Goal: Task Accomplishment & Management: Use online tool/utility

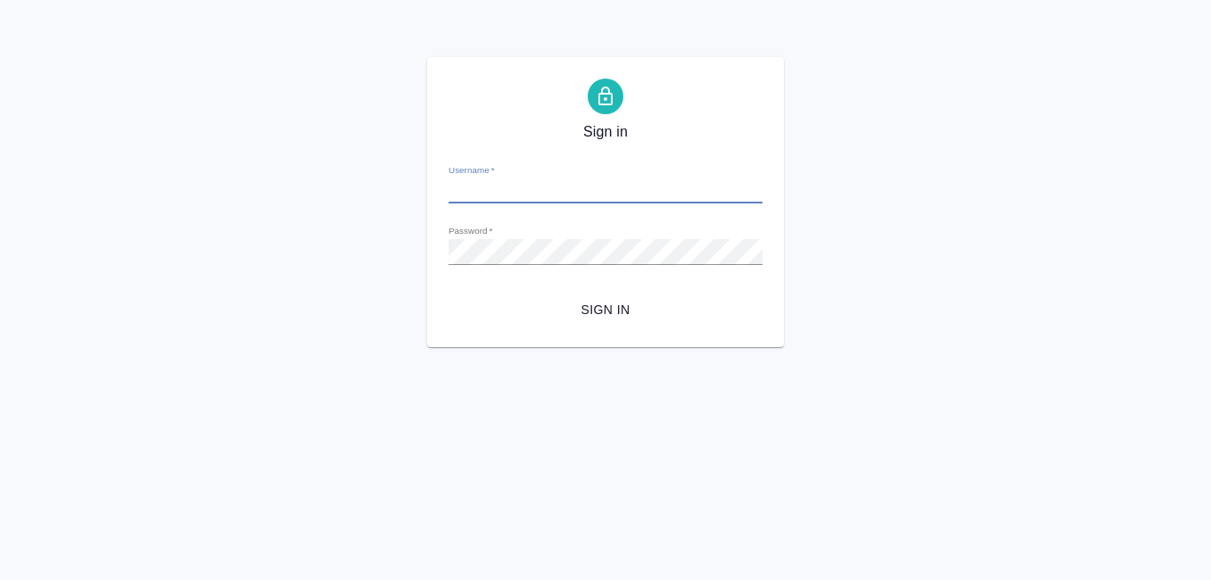
type input "[EMAIL_ADDRESS][DOMAIN_NAME]"
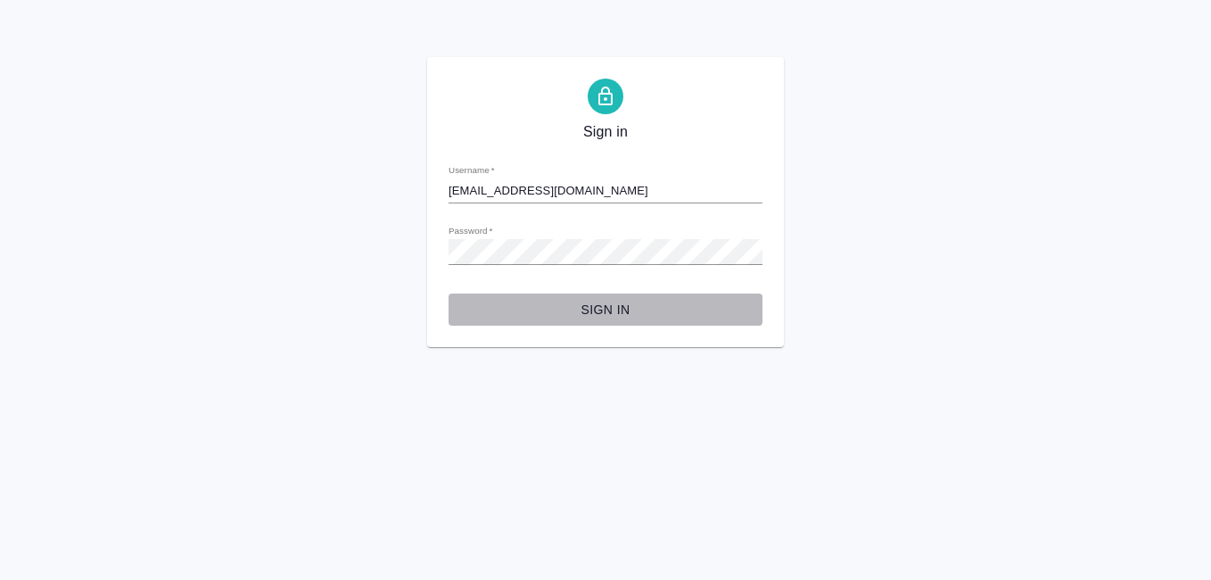
click at [615, 310] on span "Sign in" at bounding box center [605, 310] width 285 height 22
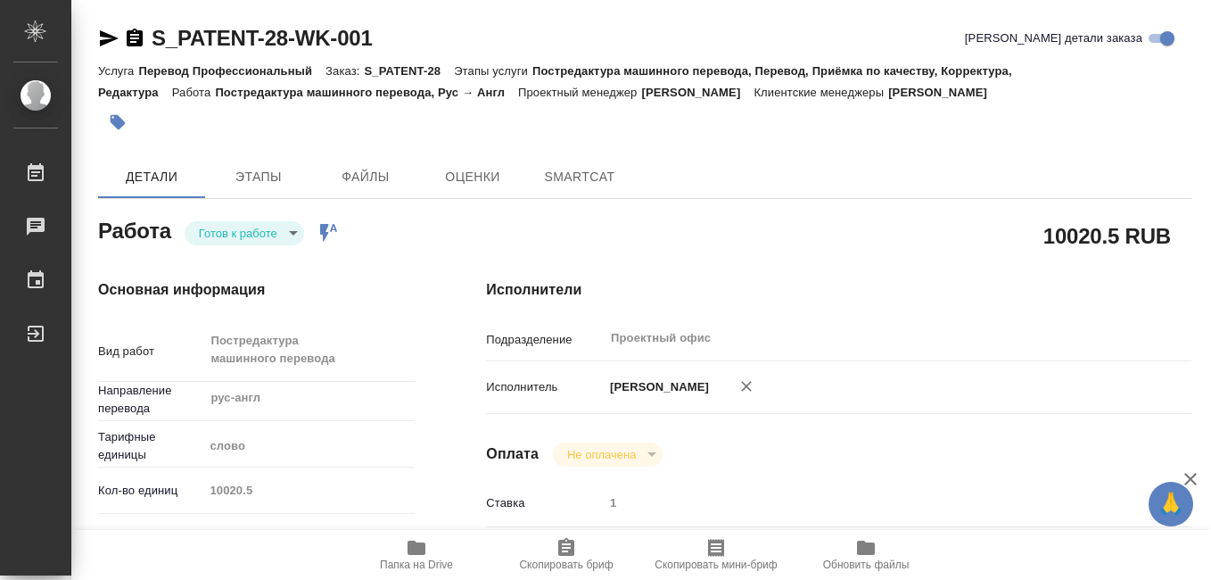
type textarea "x"
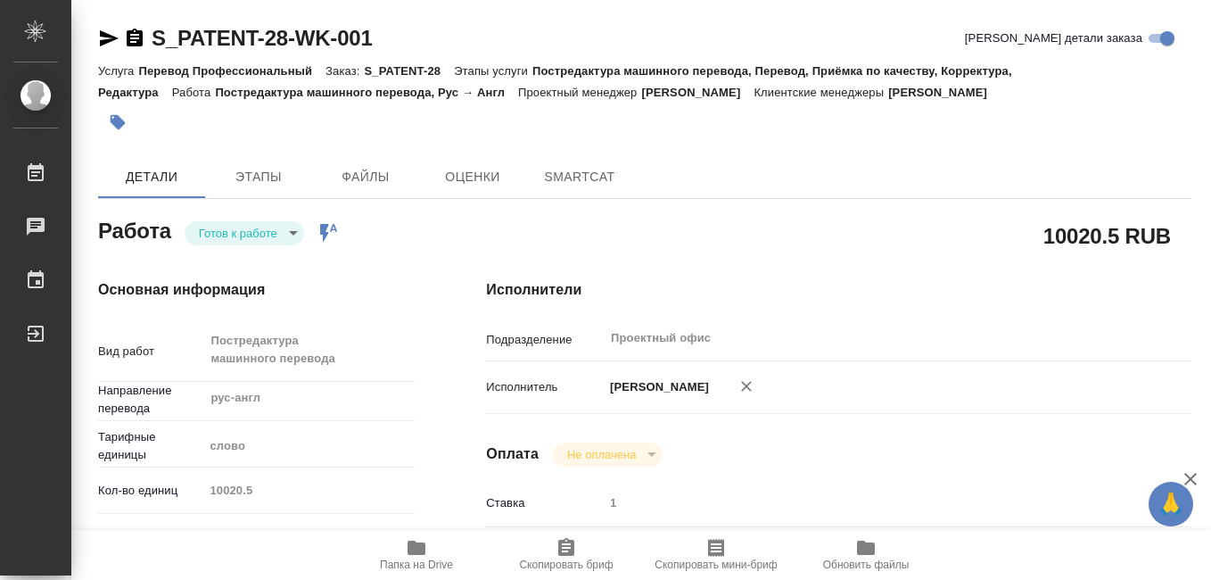
type textarea "x"
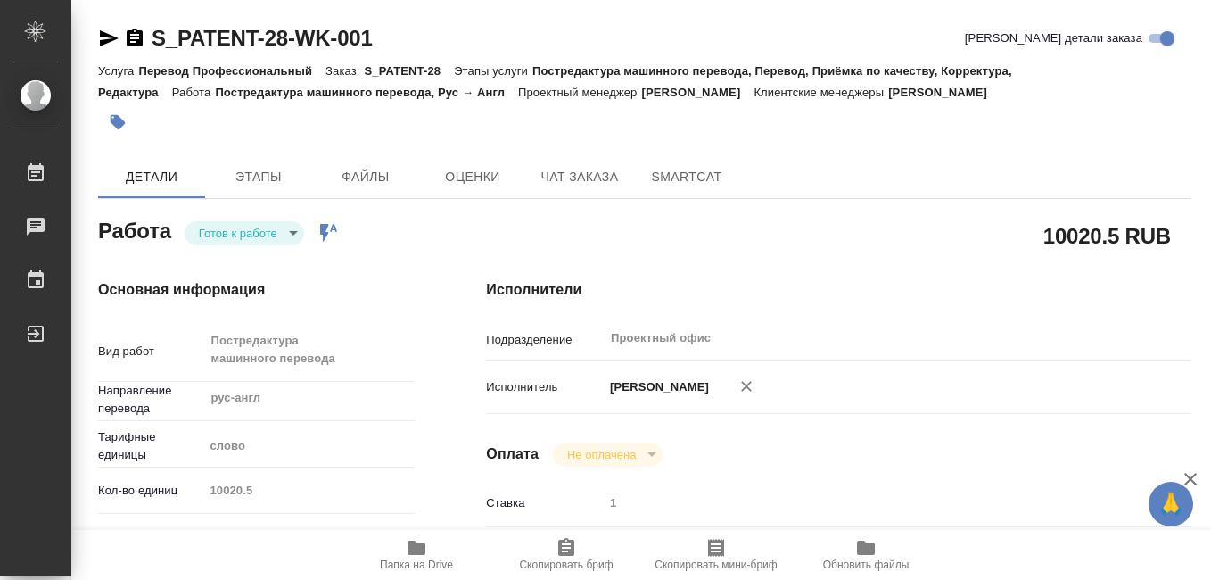
type textarea "x"
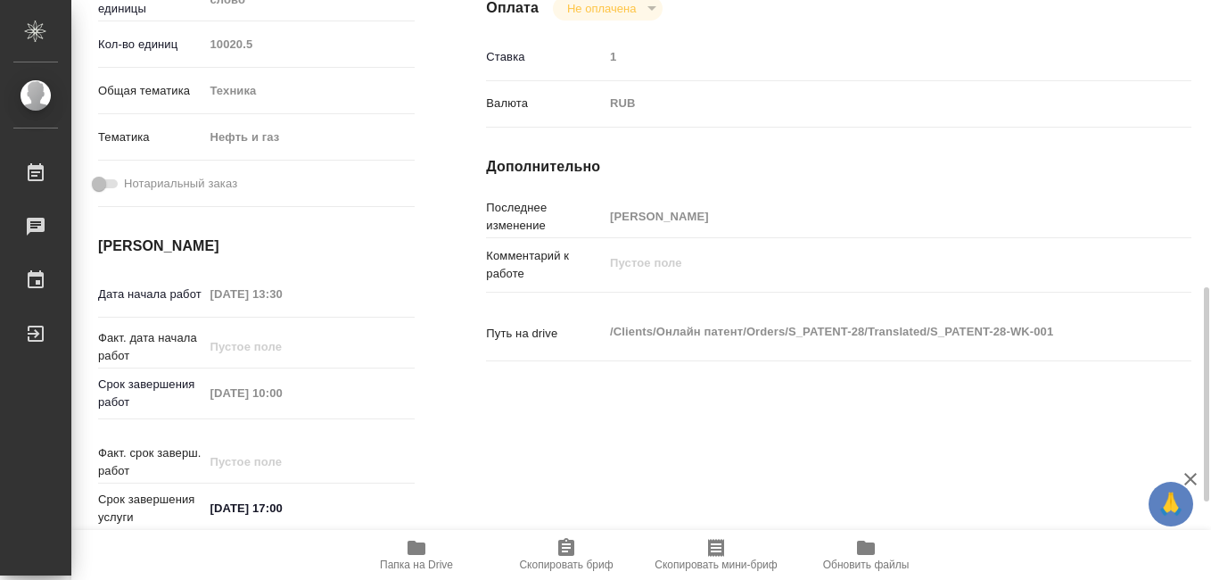
scroll to position [535, 0]
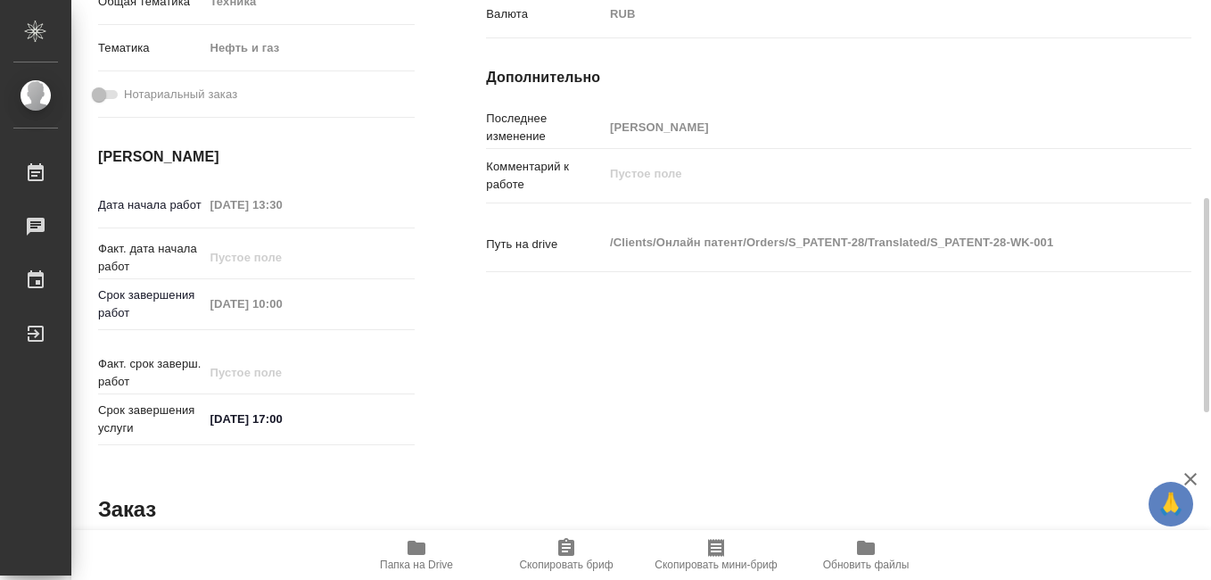
type textarea "x"
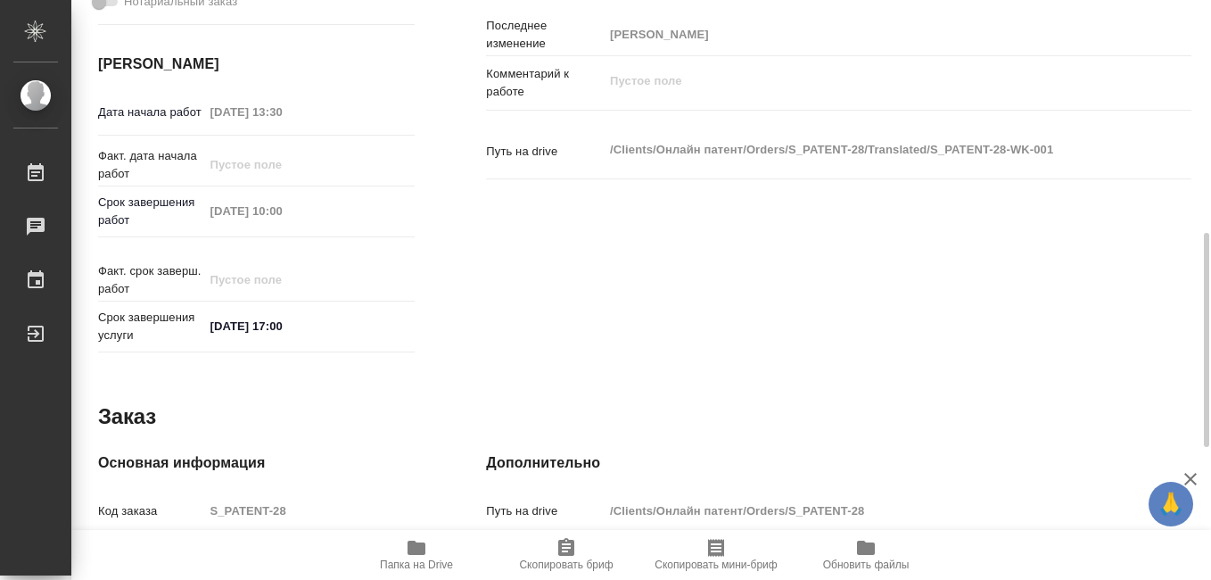
scroll to position [539, 0]
